Goal: Task Accomplishment & Management: Complete application form

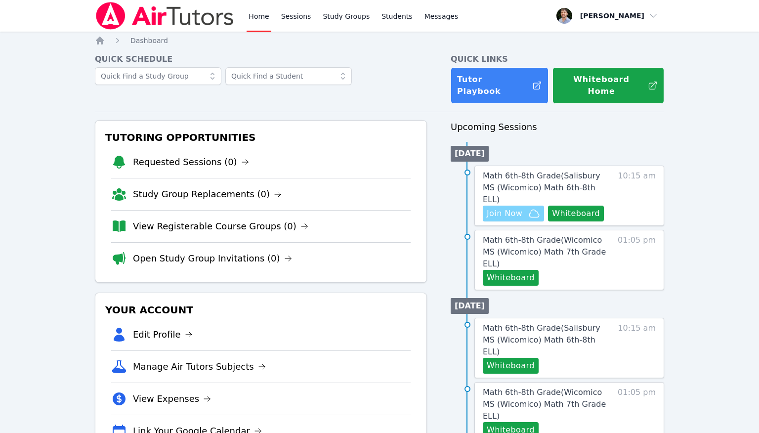
click at [523, 207] on span "Join Now" at bounding box center [512, 213] width 53 height 12
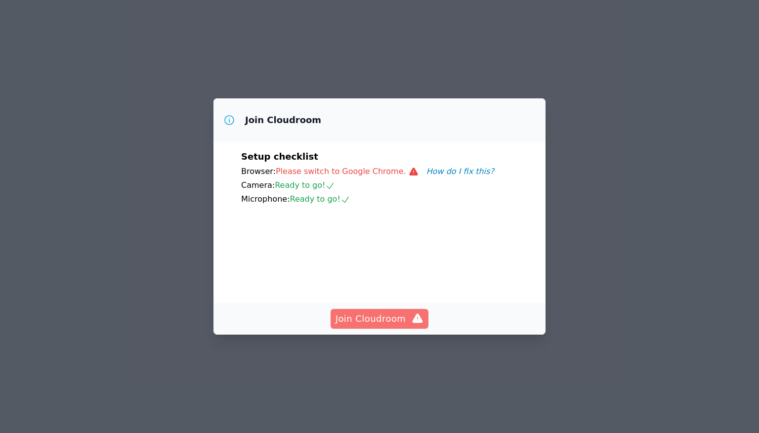
click at [413, 324] on icon "button" at bounding box center [417, 319] width 12 height 12
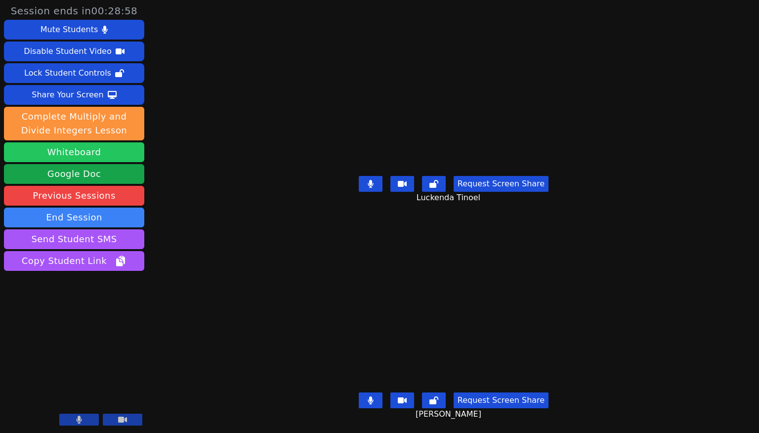
click at [91, 154] on button "Whiteboard" at bounding box center [74, 152] width 140 height 20
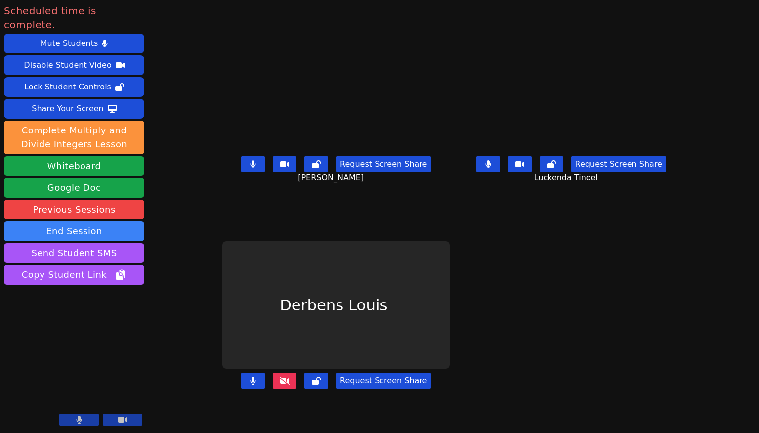
click at [241, 388] on button at bounding box center [253, 380] width 24 height 16
click at [490, 168] on icon at bounding box center [487, 164] width 5 height 8
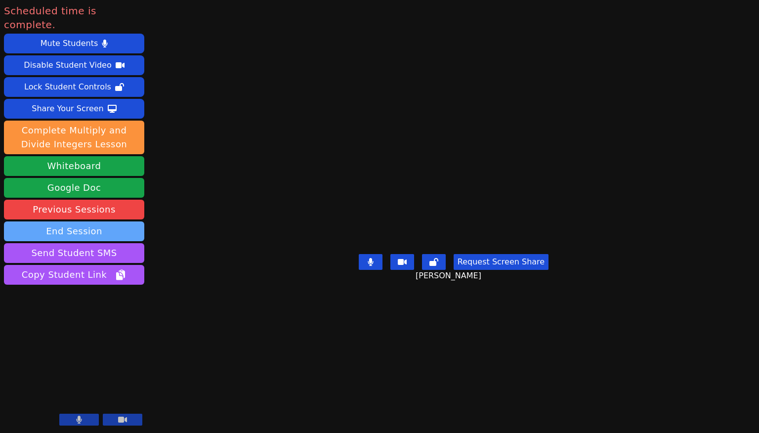
click at [111, 221] on button "End Session" at bounding box center [74, 231] width 140 height 20
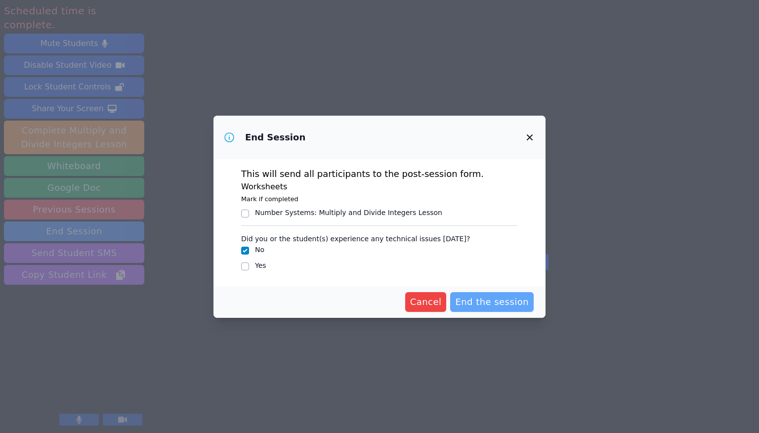
click at [508, 303] on span "End the session" at bounding box center [492, 302] width 74 height 14
click at [424, 297] on span "Cancel" at bounding box center [410, 302] width 32 height 14
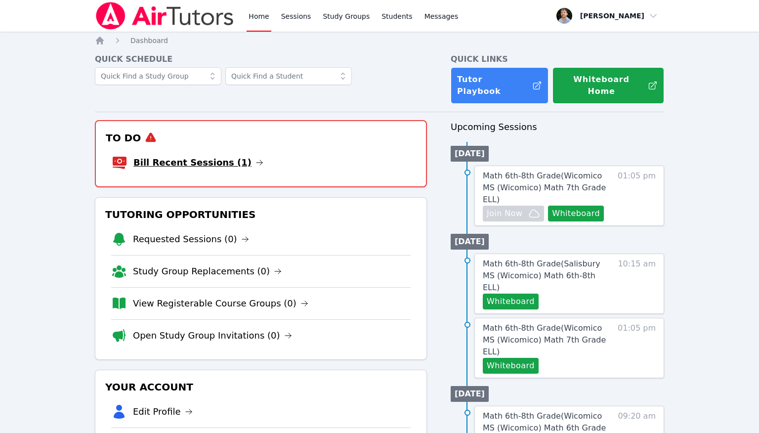
click at [224, 156] on link "Bill Recent Sessions (1)" at bounding box center [198, 163] width 130 height 14
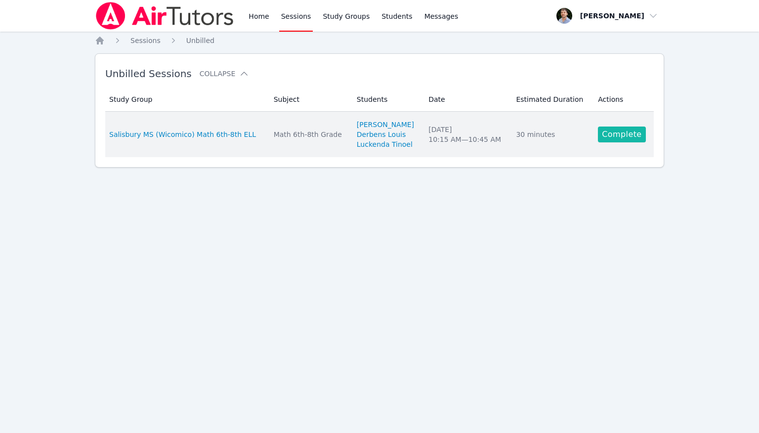
click at [621, 135] on link "Complete" at bounding box center [621, 134] width 47 height 16
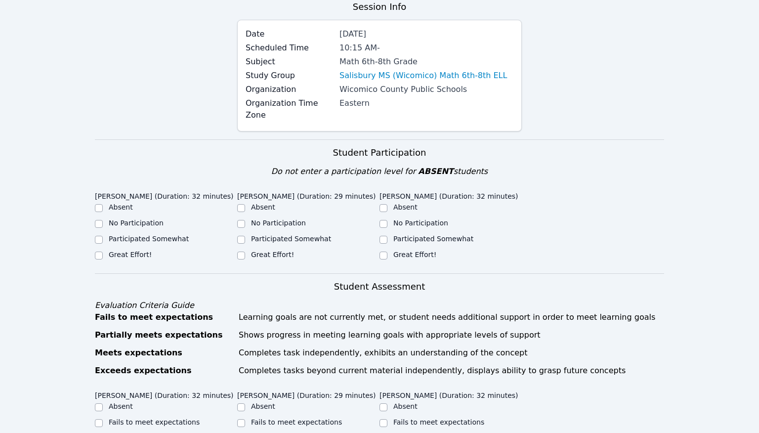
scroll to position [149, 0]
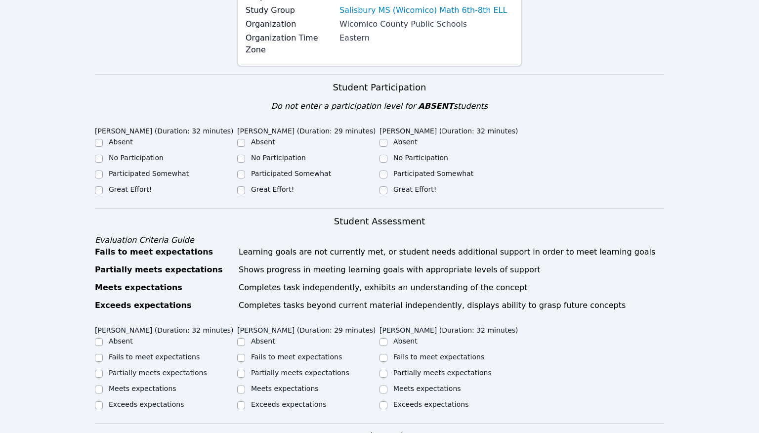
click at [405, 169] on label "Participated Somewhat" at bounding box center [433, 173] width 80 height 8
click at [387, 170] on input "Participated Somewhat" at bounding box center [383, 174] width 8 height 8
checkbox input "true"
click at [289, 169] on label "Participated Somewhat" at bounding box center [291, 173] width 80 height 8
click at [245, 170] on input "Participated Somewhat" at bounding box center [241, 174] width 8 height 8
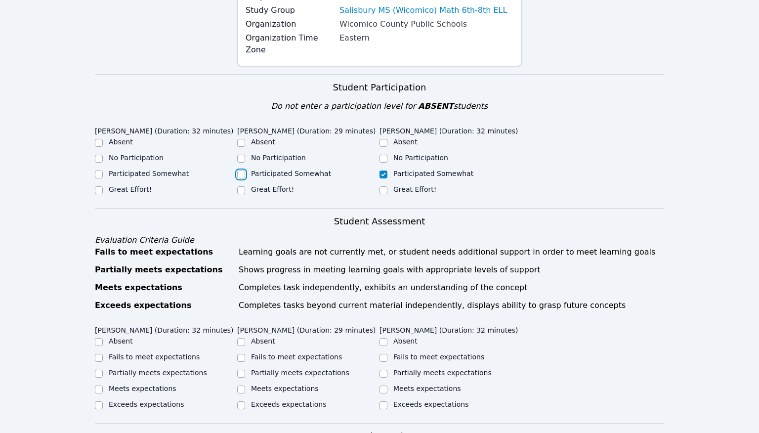
checkbox input "true"
click at [140, 185] on label "Great Effort!" at bounding box center [130, 189] width 43 height 8
click at [103, 186] on input "Great Effort!" at bounding box center [99, 190] width 8 height 8
checkbox input "true"
click at [420, 185] on label "Great Effort!" at bounding box center [414, 189] width 43 height 8
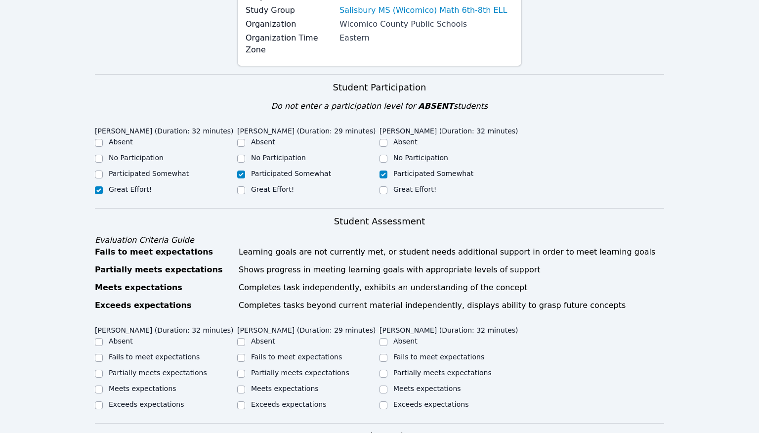
click at [387, 186] on input "Great Effort!" at bounding box center [383, 190] width 8 height 8
checkbox input "true"
checkbox input "false"
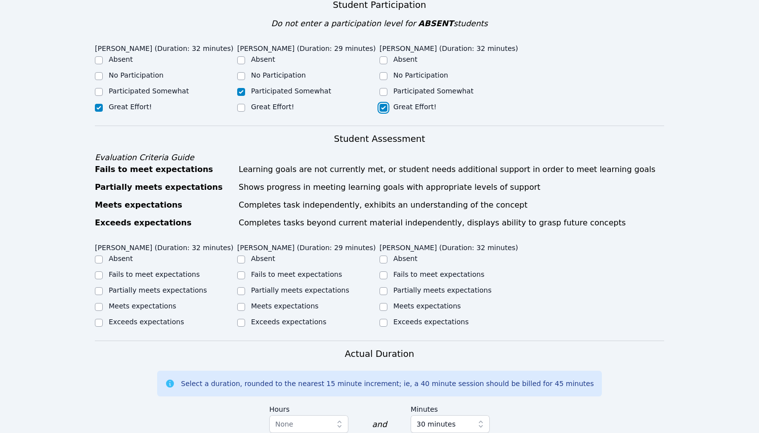
scroll to position [232, 0]
click at [165, 285] on label "Partially meets expectations" at bounding box center [158, 289] width 98 height 8
click at [103, 286] on input "Partially meets expectations" at bounding box center [99, 290] width 8 height 8
checkbox input "true"
click at [271, 285] on label "Partially meets expectations" at bounding box center [300, 289] width 98 height 8
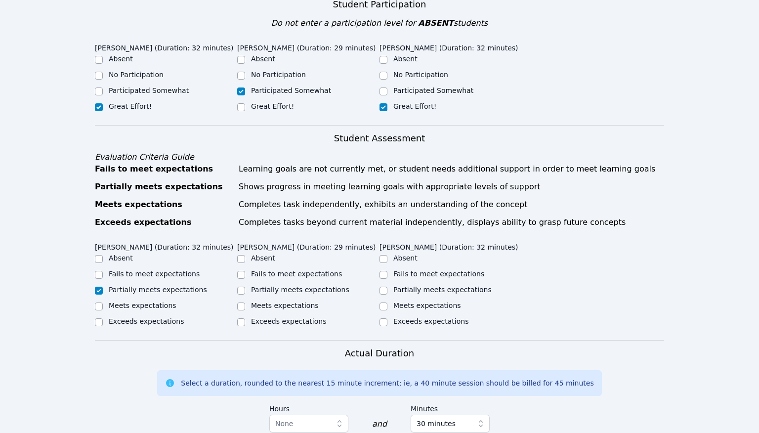
click at [245, 286] on input "Partially meets expectations" at bounding box center [241, 290] width 8 height 8
checkbox input "true"
click at [404, 301] on label "Meets expectations" at bounding box center [427, 305] width 68 height 8
click at [387, 302] on input "Meets expectations" at bounding box center [383, 306] width 8 height 8
checkbox input "true"
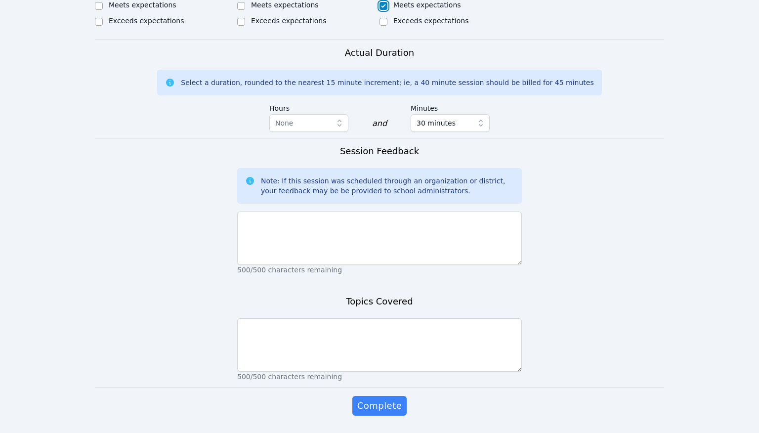
scroll to position [544, 0]
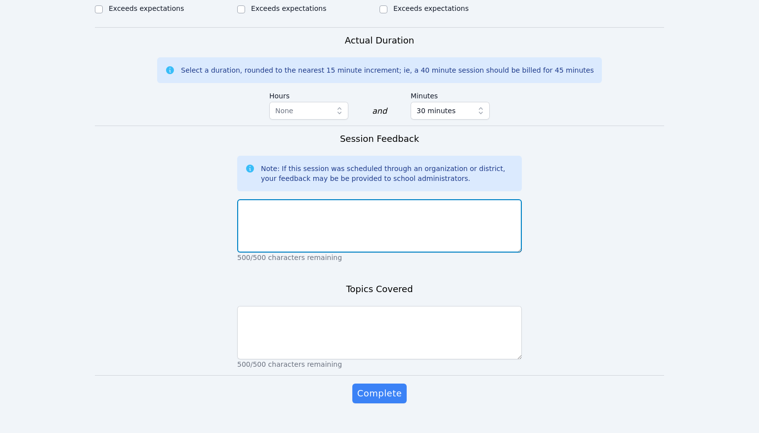
click at [422, 216] on textarea at bounding box center [379, 225] width 284 height 53
type textarea "s"
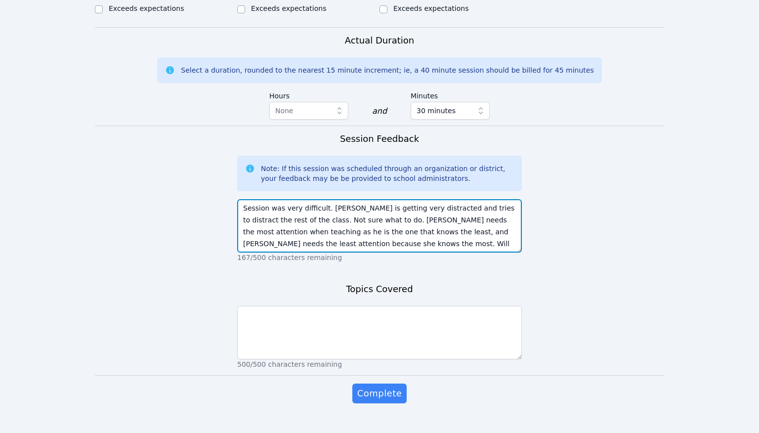
scroll to position [7, 0]
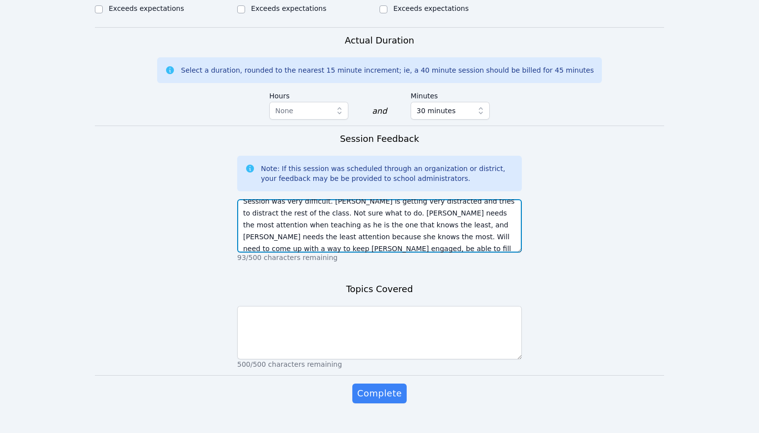
type textarea "Session was very difficult. Derbens is getting very distracted and tries to dis…"
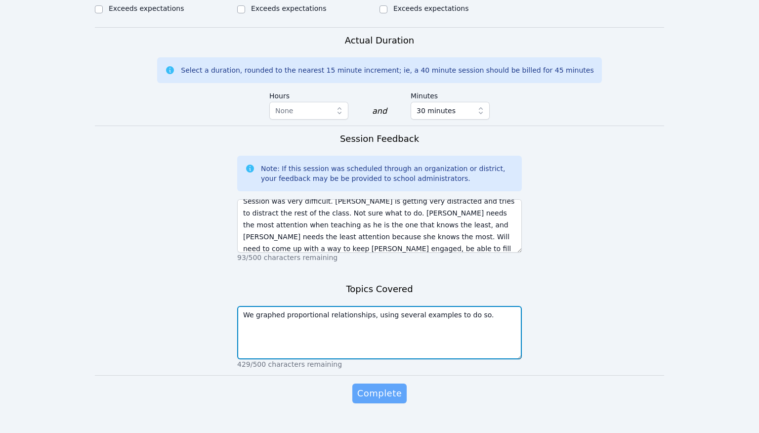
type textarea "We graphed proportional relationships, using several examples to do so."
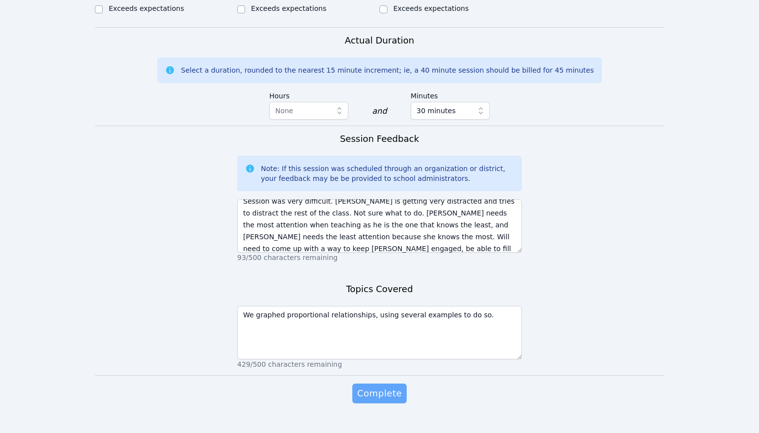
click at [378, 386] on span "Complete" at bounding box center [379, 393] width 44 height 14
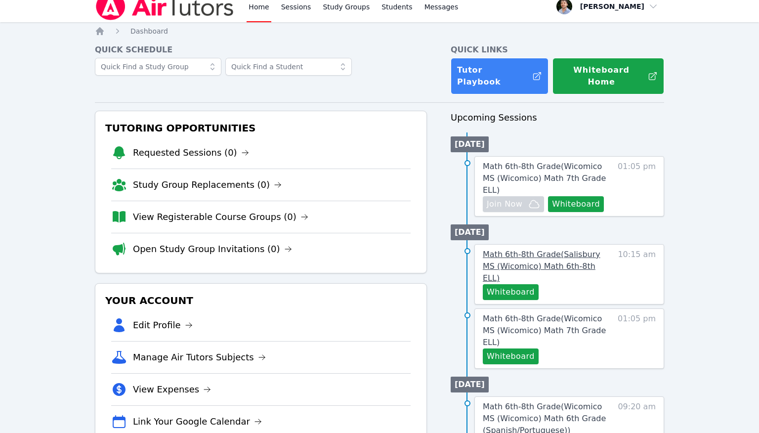
scroll to position [10, 0]
click at [597, 196] on button "Whiteboard" at bounding box center [576, 204] width 56 height 16
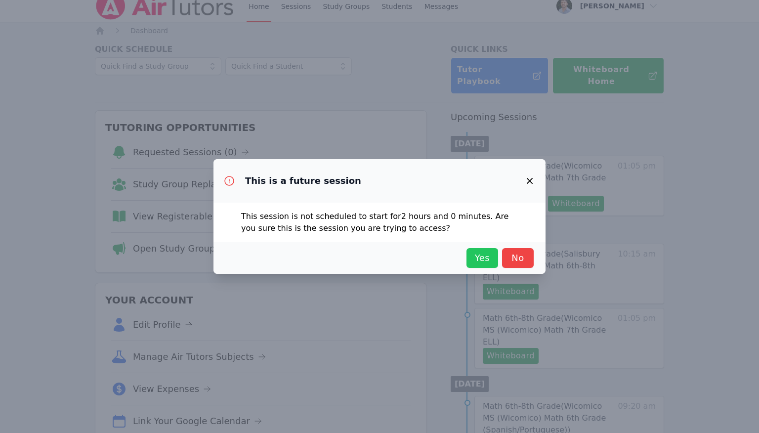
click at [480, 260] on span "Yes" at bounding box center [482, 258] width 22 height 14
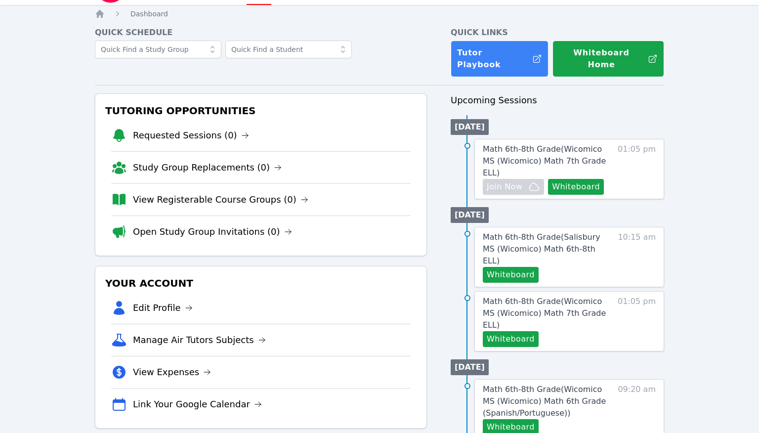
scroll to position [0, 0]
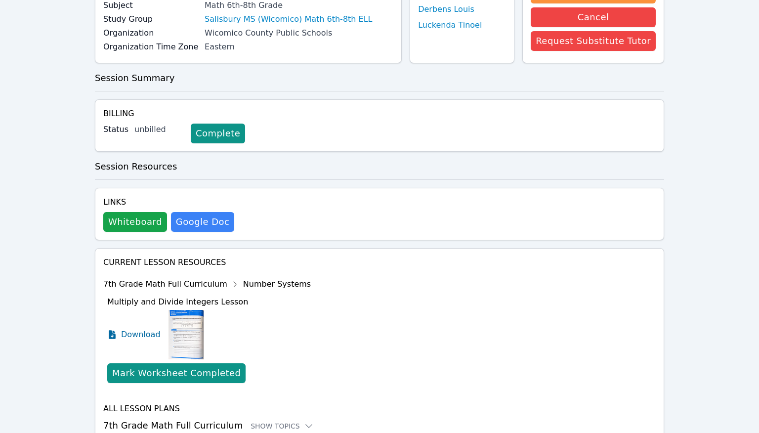
scroll to position [127, 0]
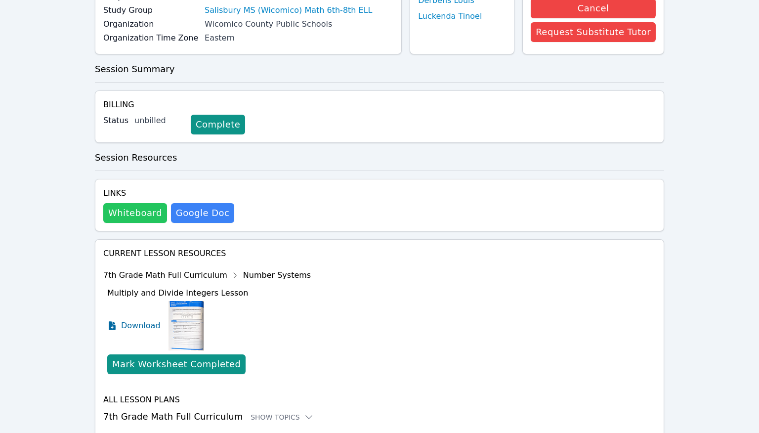
click at [149, 221] on button "Whiteboard" at bounding box center [135, 213] width 64 height 20
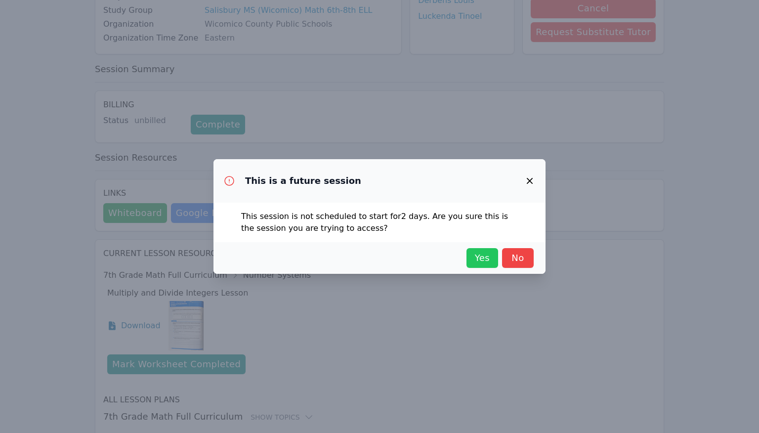
click at [484, 265] on span "Yes" at bounding box center [482, 258] width 22 height 14
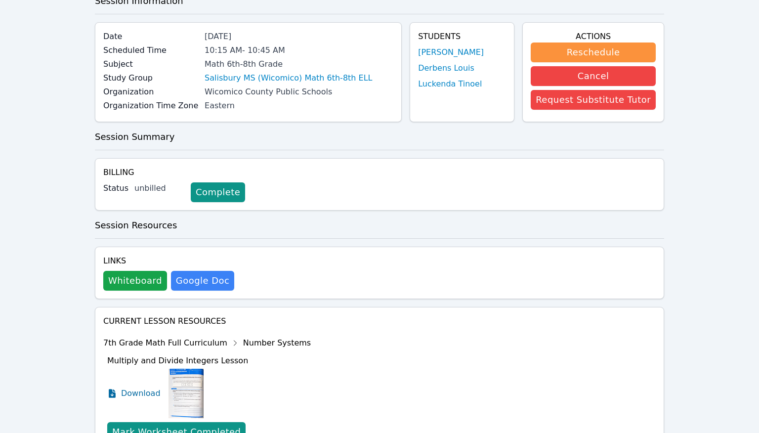
scroll to position [0, 0]
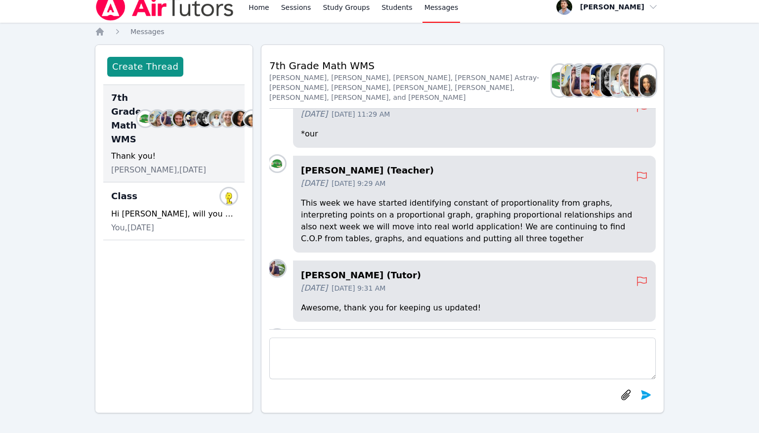
scroll to position [-69, 0]
drag, startPoint x: 512, startPoint y: 228, endPoint x: 533, endPoint y: 228, distance: 21.2
click at [533, 228] on p "This week we have started identifying constant of proportionality from graphs, …" at bounding box center [474, 220] width 347 height 47
click at [534, 241] on p "This week we have started identifying constant of proportionality from graphs, …" at bounding box center [474, 220] width 347 height 47
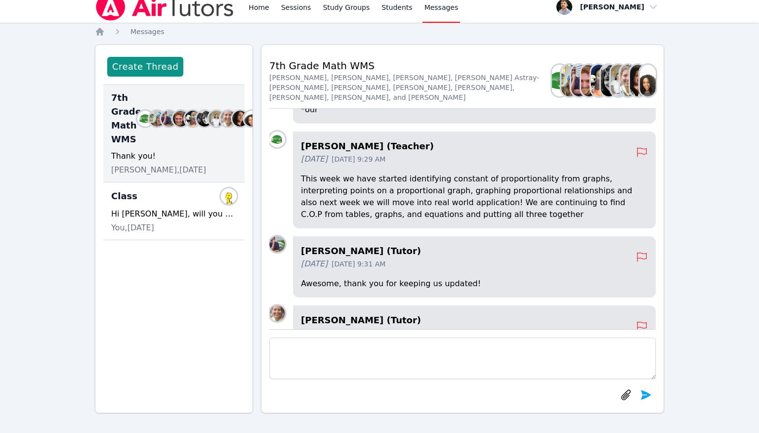
scroll to position [0, 0]
